Goal: Task Accomplishment & Management: Use online tool/utility

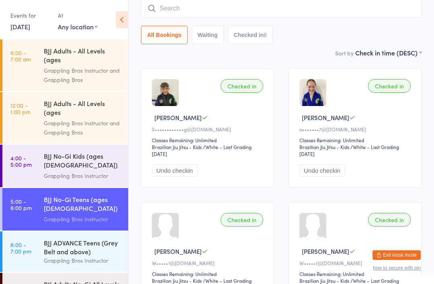
scroll to position [41, 0]
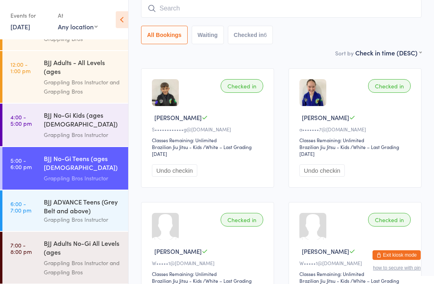
click at [83, 262] on div "Grappling Bros Instructor and Grappling Bros" at bounding box center [82, 267] width 77 height 18
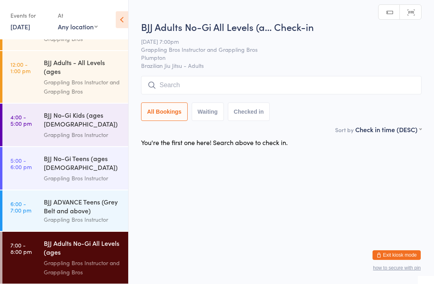
click at [210, 84] on input "search" at bounding box center [281, 85] width 280 height 18
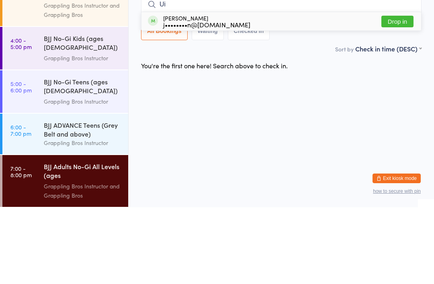
type input "U"
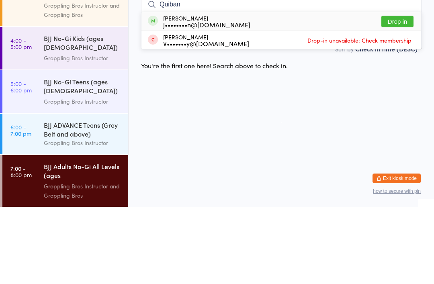
type input "Quiban"
click at [394, 92] on button "Drop in" at bounding box center [397, 98] width 32 height 12
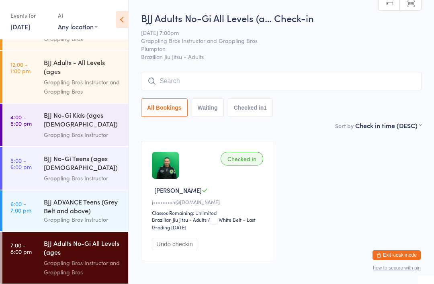
click at [184, 75] on input "search" at bounding box center [281, 81] width 280 height 18
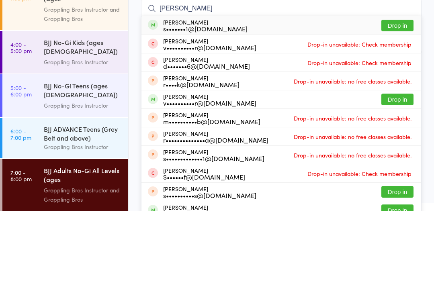
type input "[PERSON_NAME]"
click at [397, 92] on button "Drop in" at bounding box center [397, 98] width 32 height 12
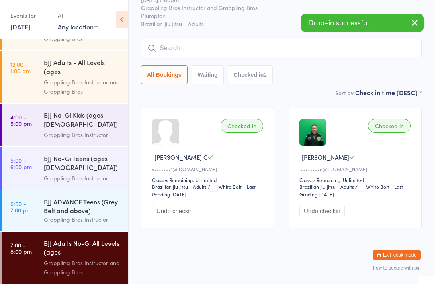
click at [177, 39] on input "search" at bounding box center [281, 48] width 280 height 18
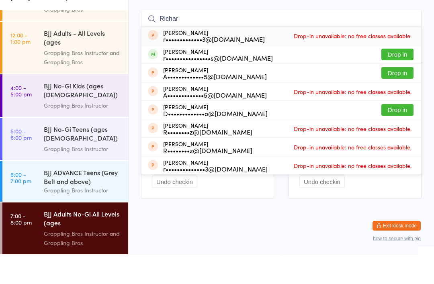
type input "Richar"
click at [390, 78] on button "Drop in" at bounding box center [397, 84] width 32 height 12
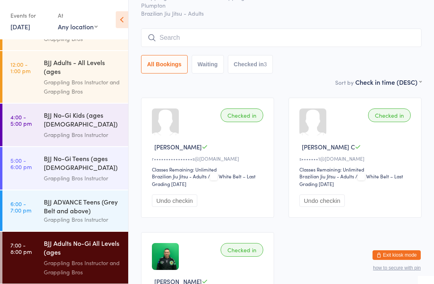
click at [98, 210] on div "BJJ ADVANCE Teens (Grey Belt and above)" at bounding box center [82, 206] width 77 height 18
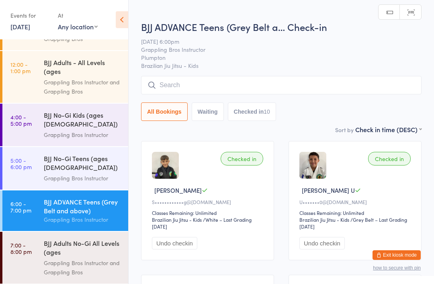
click at [54, 166] on div "BJJ No-Gi Teens (ages [DEMOGRAPHIC_DATA]) *INVITATION ONLY" at bounding box center [82, 164] width 77 height 20
